Goal: Information Seeking & Learning: Understand process/instructions

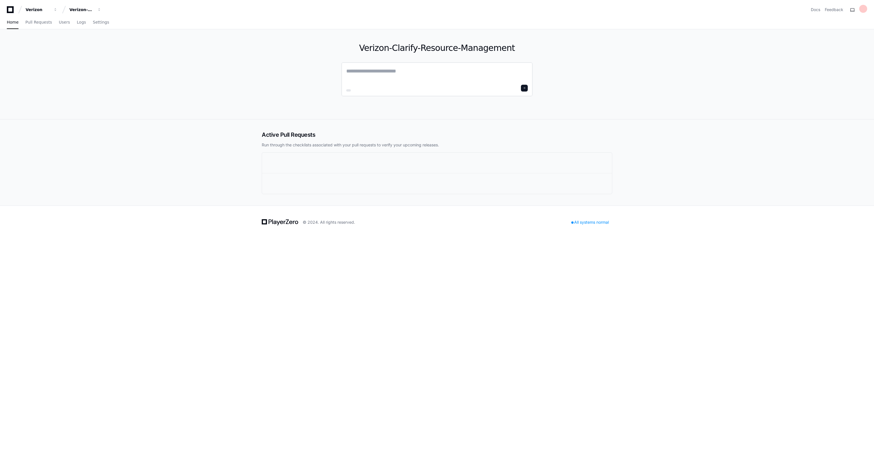
click at [353, 75] on textarea at bounding box center [437, 75] width 182 height 16
click at [96, 11] on button "Verizon-Clarify-Resource-Management" at bounding box center [85, 10] width 36 height 10
click at [94, 7] on div "Verizon-Clarify-Resource-Management" at bounding box center [81, 10] width 24 height 6
click at [50, 7] on div "Verizon-Clarify-Resource-Management" at bounding box center [38, 10] width 24 height 6
click at [94, 7] on div "Verizon-Clarify-Resource-Management" at bounding box center [81, 10] width 24 height 6
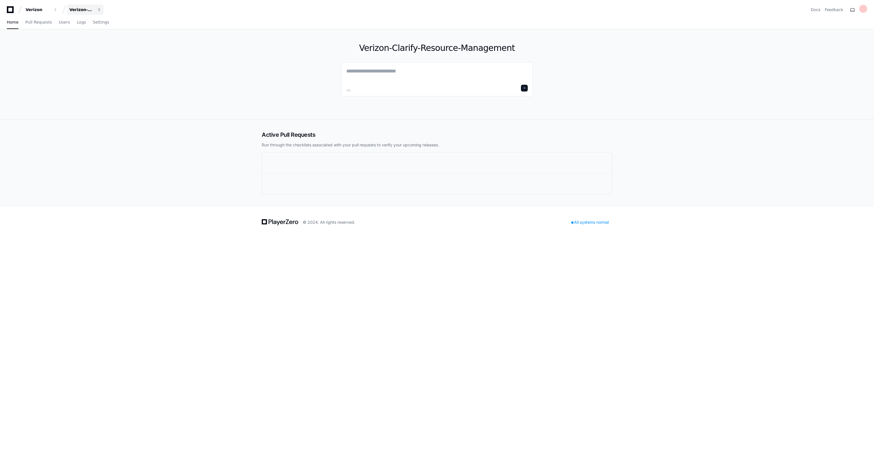
click at [50, 7] on div "Verizon-Clarify-Resource-Management" at bounding box center [38, 10] width 24 height 6
click at [73, 7] on div "Verizon-Clarify-Resource-Management" at bounding box center [81, 10] width 24 height 6
click at [427, 73] on textarea at bounding box center [437, 75] width 182 height 16
click at [392, 63] on div at bounding box center [436, 79] width 191 height 34
click at [385, 71] on textarea at bounding box center [437, 75] width 182 height 16
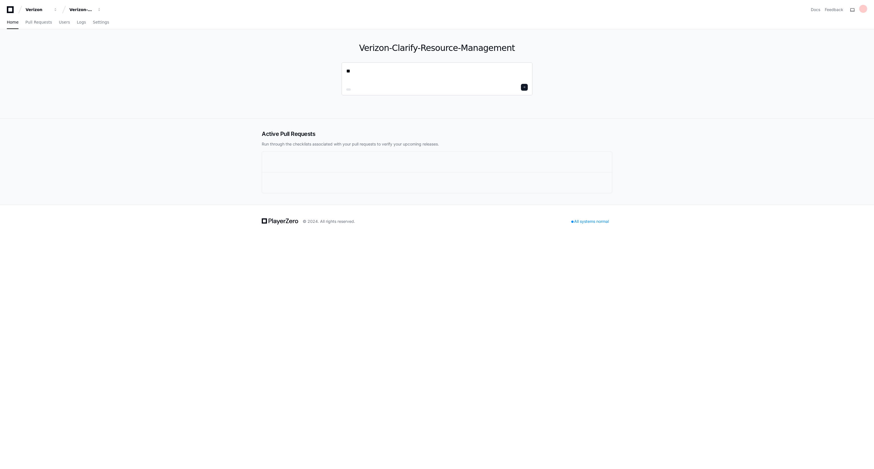
type textarea "*"
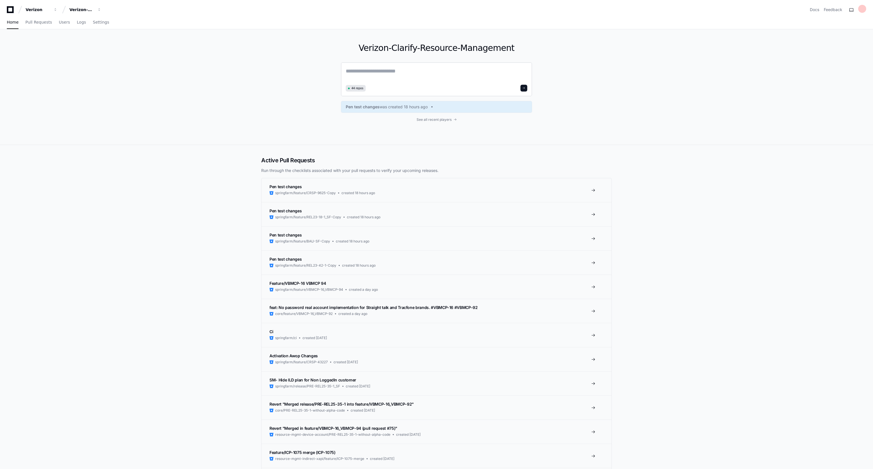
click at [383, 69] on textarea at bounding box center [437, 75] width 182 height 16
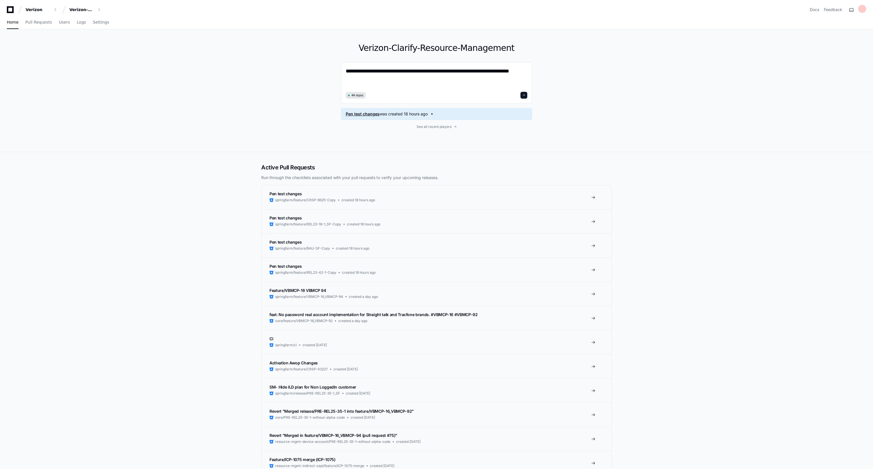
type textarea "**********"
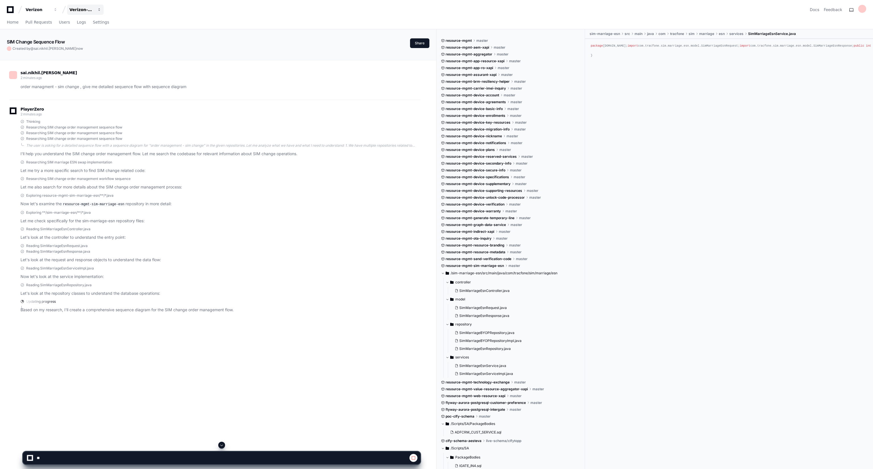
click at [96, 11] on button "Verizon-Clarify-Resource-Management" at bounding box center [85, 10] width 36 height 10
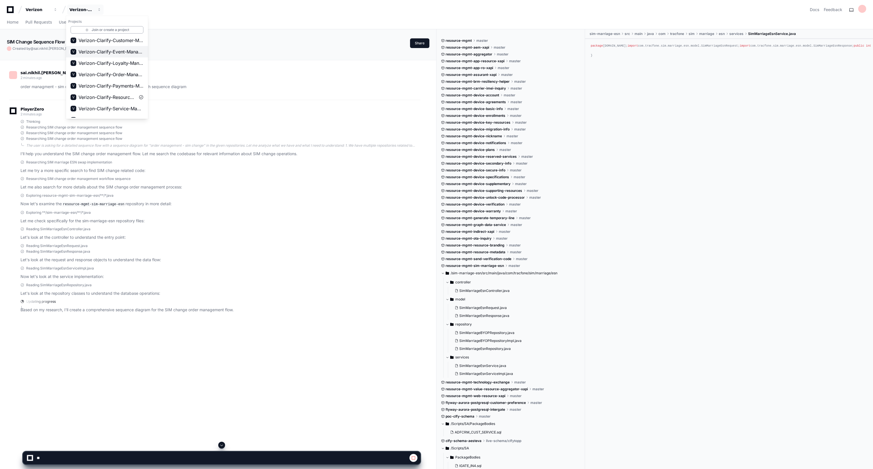
scroll to position [48, 0]
click at [111, 71] on span "Verizon-Clarify-Order-Management" at bounding box center [111, 72] width 65 height 7
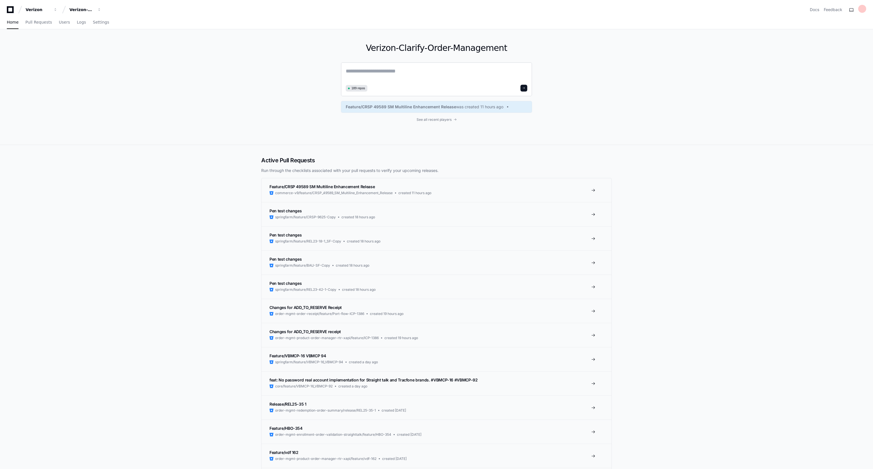
click at [402, 87] on div "189 repos" at bounding box center [437, 88] width 182 height 7
click at [392, 79] on textarea at bounding box center [437, 75] width 182 height 16
type textarea "**********"
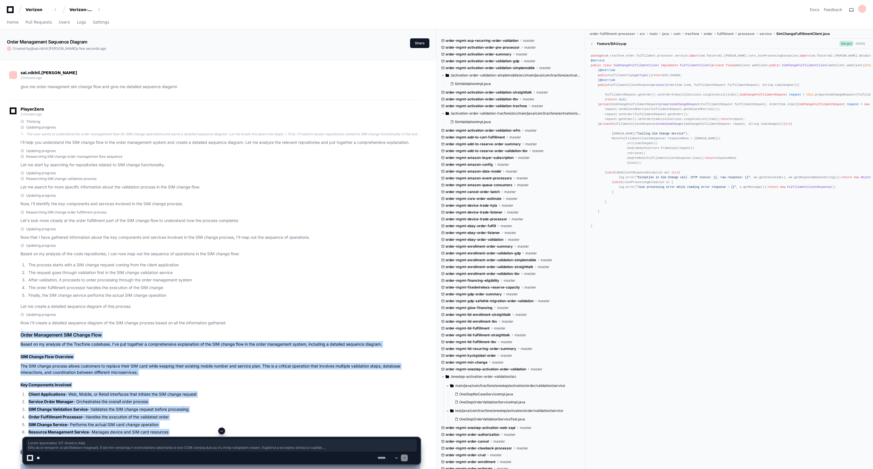
drag, startPoint x: 403, startPoint y: 421, endPoint x: 17, endPoint y: 334, distance: 396.3
copy article "Order Management SIM Change Flow Based on my analysis of the Tracfone codebase,…"
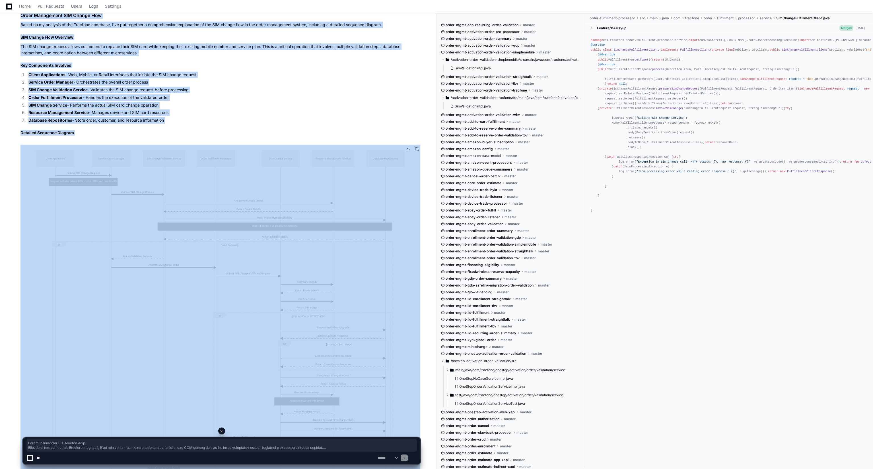
click at [300, 258] on img at bounding box center [220, 346] width 400 height 403
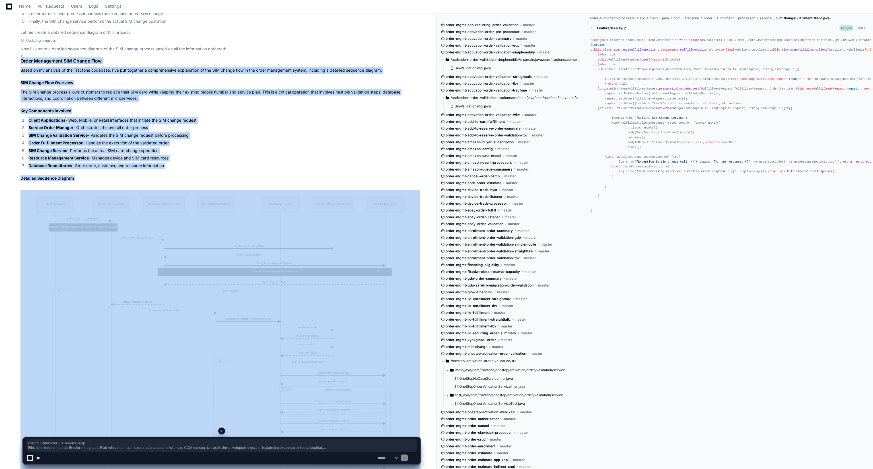
click at [382, 161] on ol "Client Applications - Web, Mobile, or Retail interfaces that initiate the SIM c…" at bounding box center [220, 143] width 400 height 52
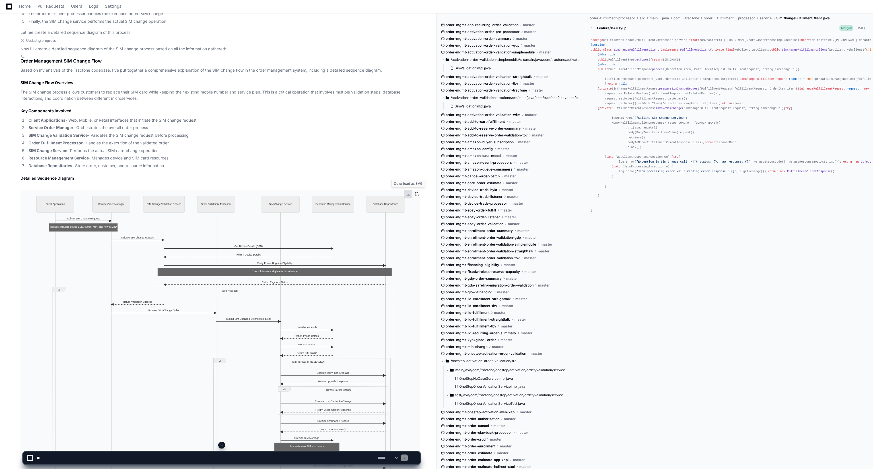
click at [408, 195] on button at bounding box center [408, 194] width 9 height 9
